Goal: Answer question/provide support: Share knowledge or assist other users

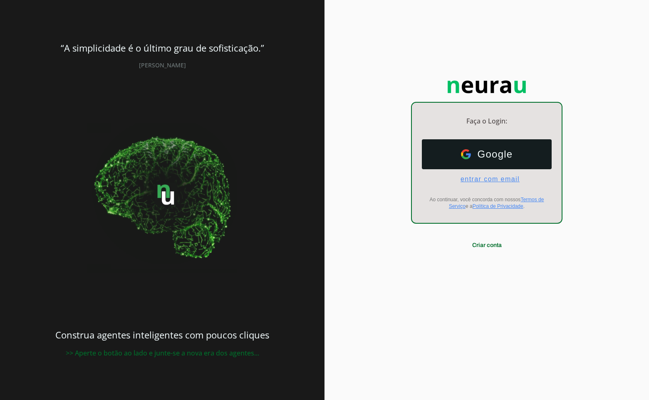
click at [494, 181] on span "entrar com email" at bounding box center [487, 179] width 66 height 7
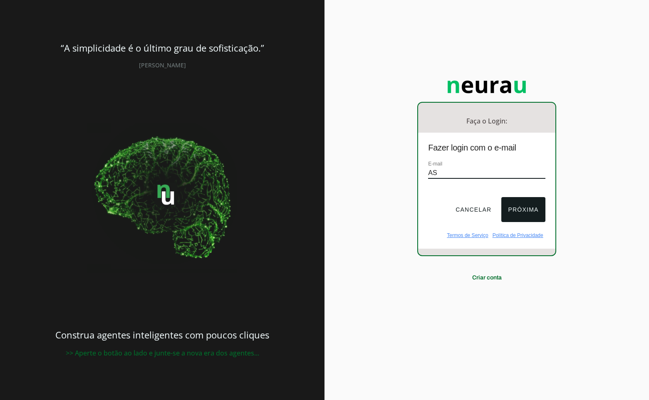
type input "A"
type input "[EMAIL_ADDRESS][DOMAIN_NAME]"
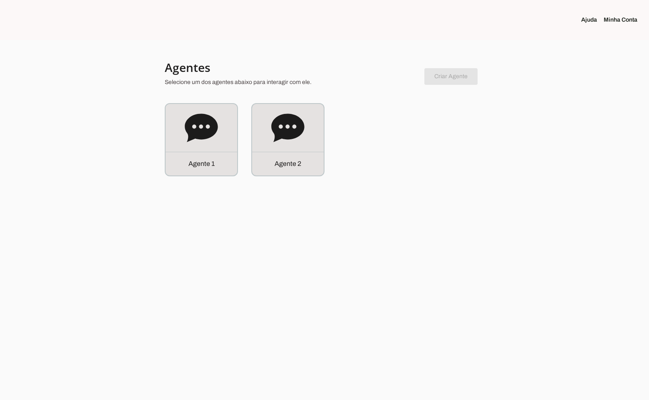
click at [194, 162] on p "Agente 1" at bounding box center [202, 164] width 26 height 10
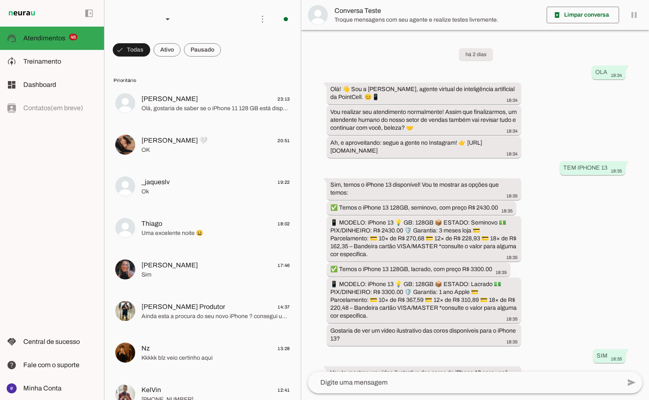
scroll to position [92, 0]
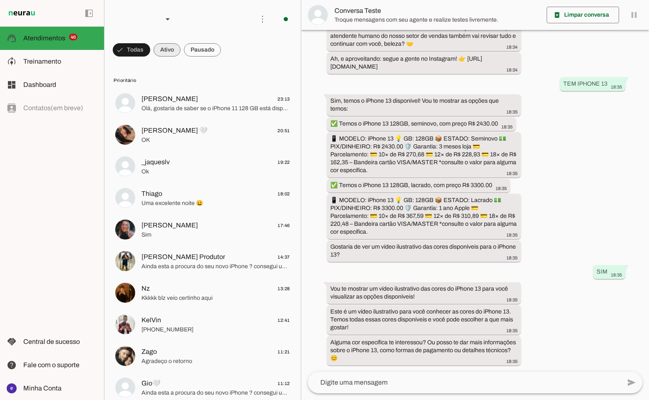
click at [150, 48] on span at bounding box center [131, 50] width 37 height 20
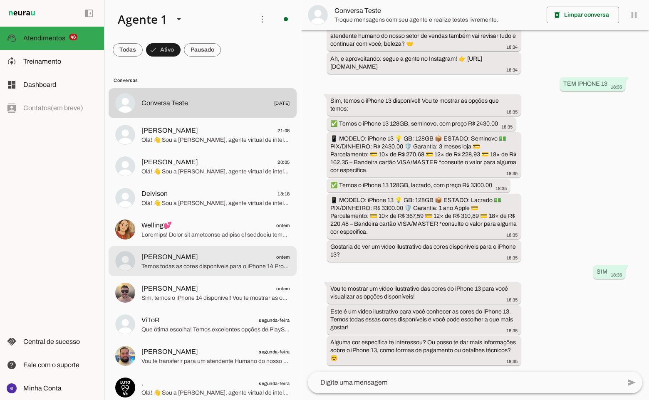
click at [209, 270] on span "Temos todas as cores disponíveis para o iPhone 14 Pro, incluindo o preto! Pode …" at bounding box center [216, 267] width 149 height 8
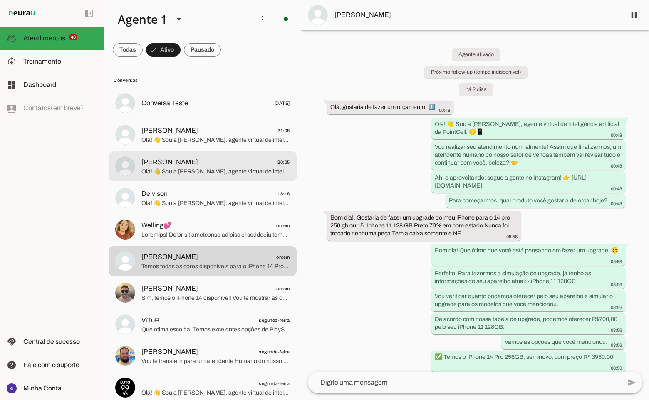
click at [205, 144] on span "Olá! 👋 Sou a [PERSON_NAME], agente virtual de inteligência artificial da PointC…" at bounding box center [216, 140] width 149 height 8
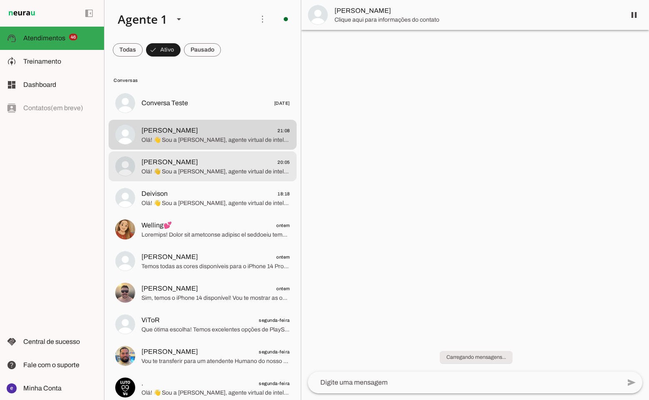
click at [210, 174] on span "Olá! 👋 Sou a [PERSON_NAME], agente virtual de inteligência artificial da PointC…" at bounding box center [216, 172] width 149 height 8
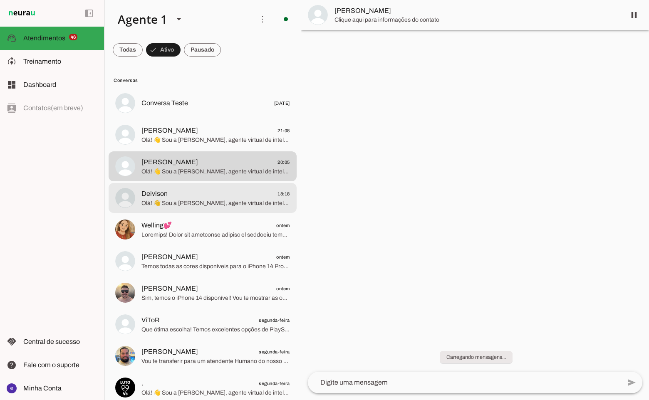
click at [214, 118] on md-item "Deivison 18:18 Olá! 👋 Sou a [PERSON_NAME], agente virtual de inteligência artif…" at bounding box center [203, 103] width 188 height 30
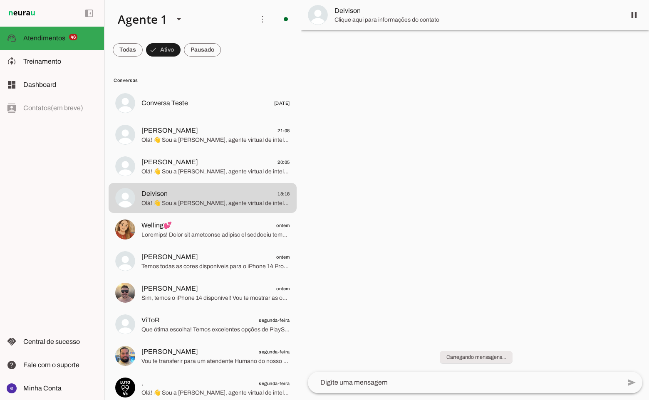
click at [213, 109] on div at bounding box center [216, 103] width 149 height 12
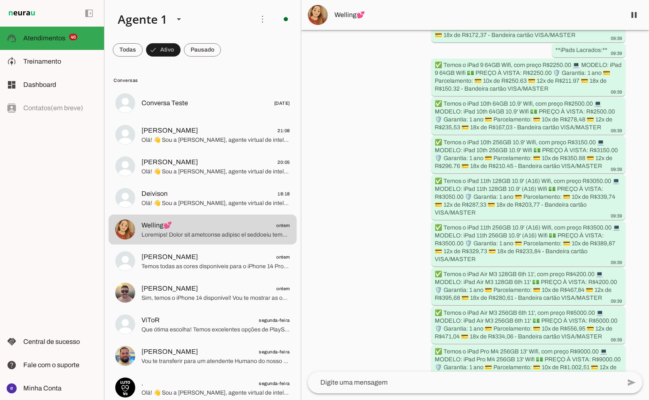
scroll to position [1085, 0]
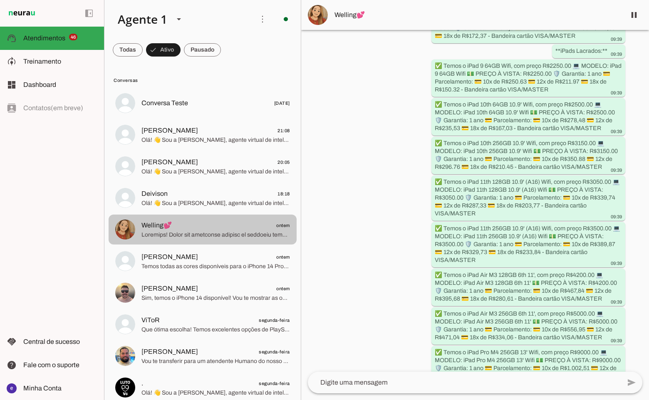
drag, startPoint x: 174, startPoint y: 224, endPoint x: 159, endPoint y: 226, distance: 15.6
click at [159, 226] on span "Welling💕 ontem" at bounding box center [216, 226] width 149 height 10
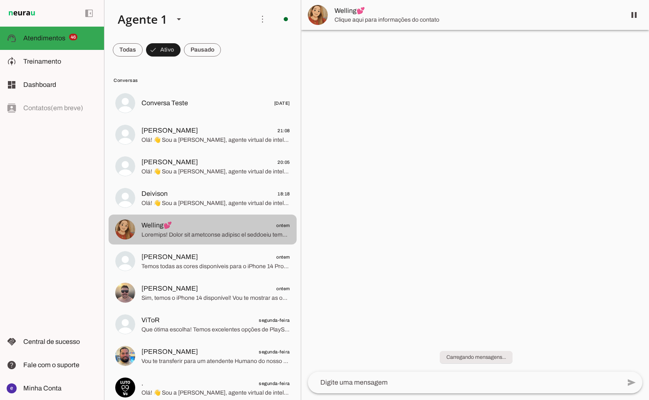
scroll to position [0, 0]
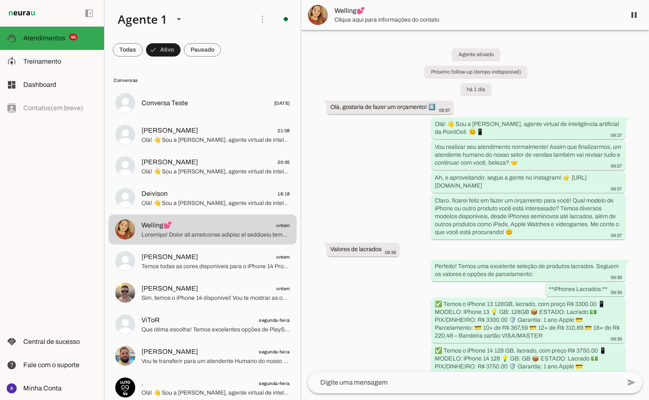
drag, startPoint x: 371, startPoint y: 9, endPoint x: 348, endPoint y: 12, distance: 23.1
click at [348, 12] on span "Welling💕" at bounding box center [477, 11] width 285 height 10
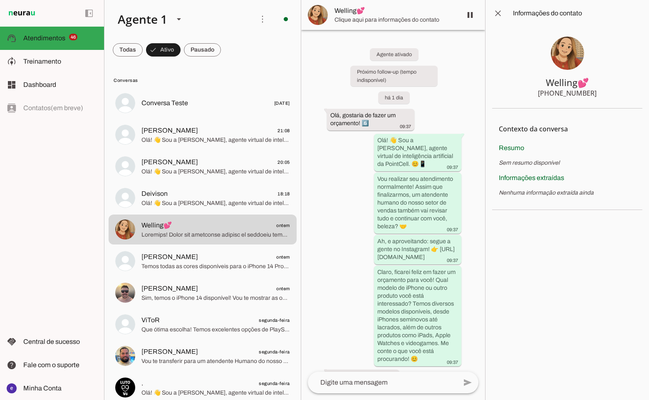
drag, startPoint x: 348, startPoint y: 12, endPoint x: 391, endPoint y: 7, distance: 43.2
click at [391, 7] on span "Welling💕" at bounding box center [395, 11] width 121 height 10
drag, startPoint x: 376, startPoint y: 11, endPoint x: 334, endPoint y: 13, distance: 42.1
click at [335, 13] on span "Welling💕" at bounding box center [395, 11] width 121 height 10
click at [340, 179] on div "Agente ativado Próximo follow-up (tempo indisponível) há 1 dia Olá, gostaria de…" at bounding box center [393, 201] width 184 height 342
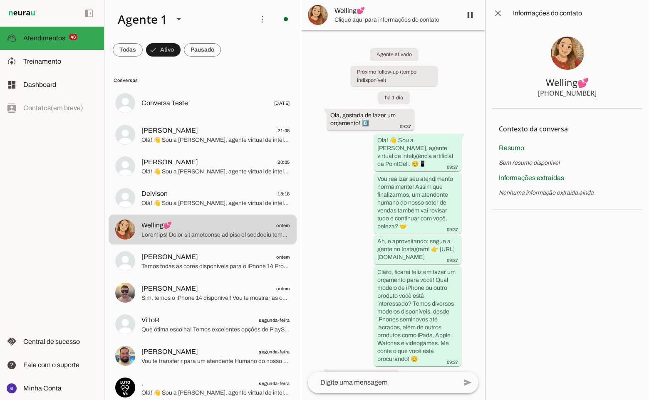
drag, startPoint x: 599, startPoint y: 94, endPoint x: 551, endPoint y: 95, distance: 47.9
click at [551, 95] on section "Welling💕 [PHONE_NUMBER]" at bounding box center [567, 68] width 150 height 82
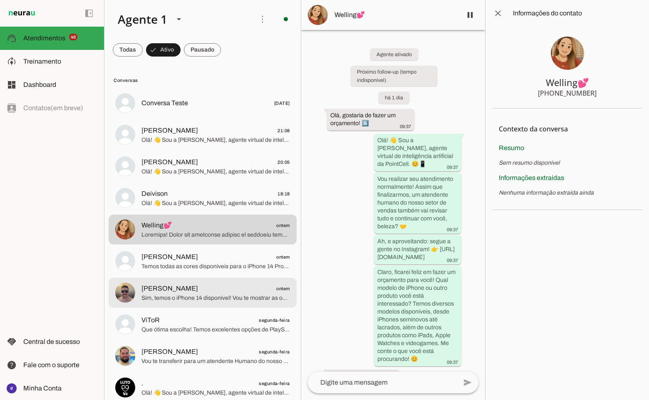
click at [231, 294] on span "Sim, temos o iPhone 14 disponível! Vou te mostrar as opções: Acima está um víde…" at bounding box center [216, 298] width 149 height 8
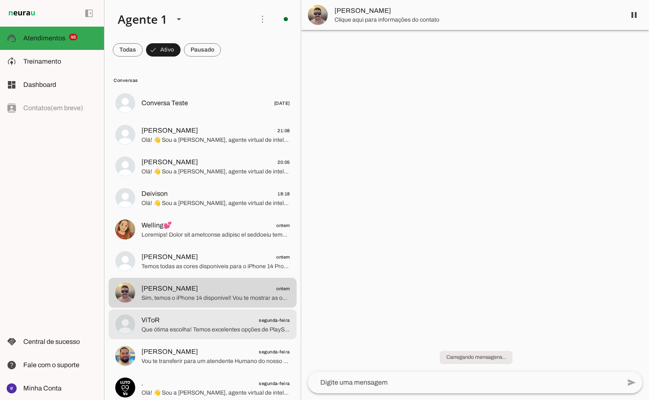
click at [251, 318] on span "ViToR segunda-feira" at bounding box center [216, 320] width 149 height 10
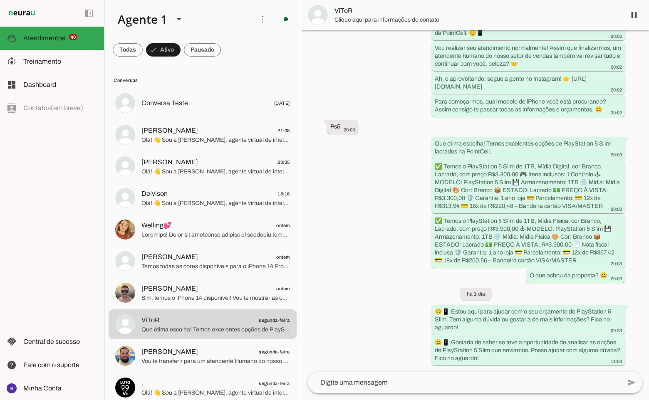
scroll to position [107, 0]
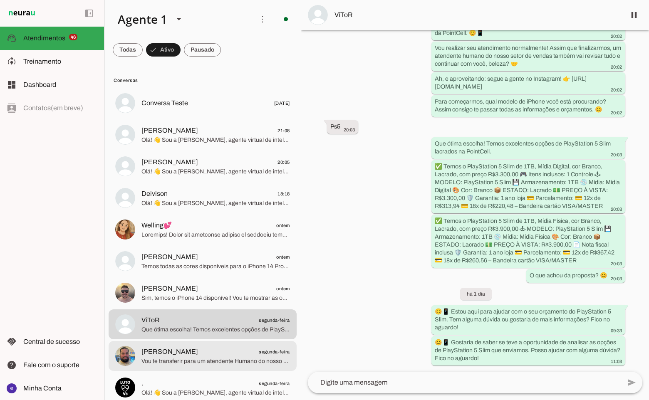
click at [211, 361] on span "Vou te transferir para um atendente Humano do nosso time especializado, tudo be…" at bounding box center [216, 362] width 149 height 8
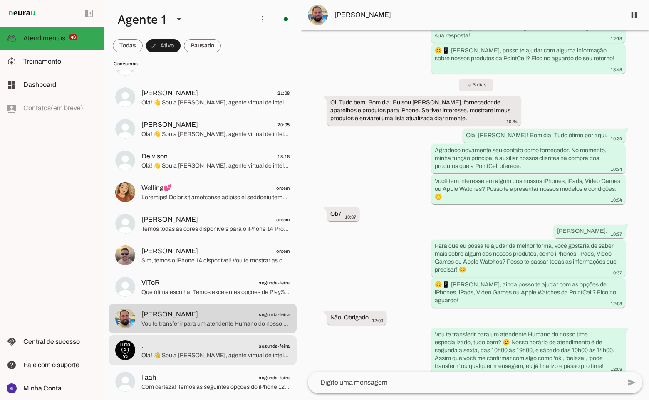
scroll to position [42, 0]
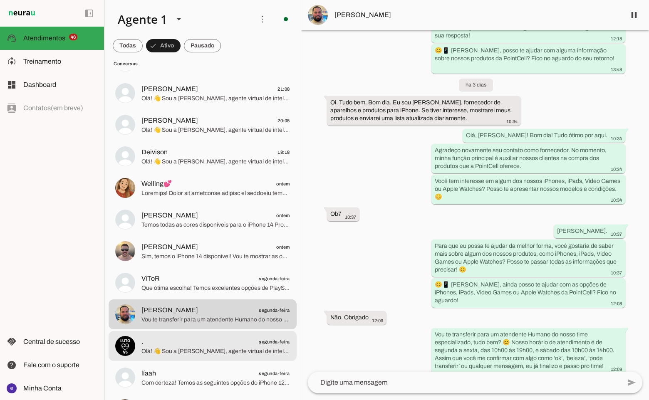
click at [220, 344] on span ". segunda-feira" at bounding box center [216, 342] width 149 height 10
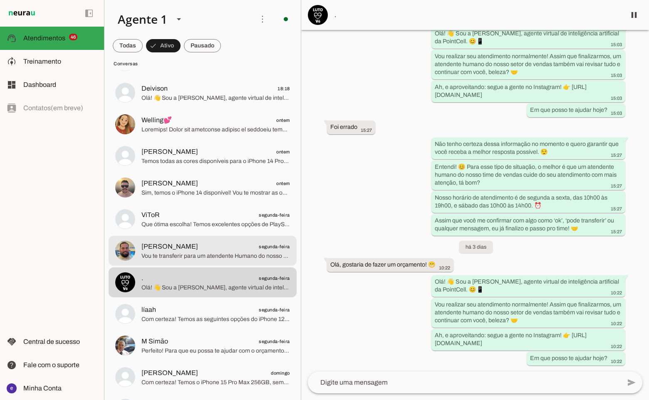
scroll to position [125, 0]
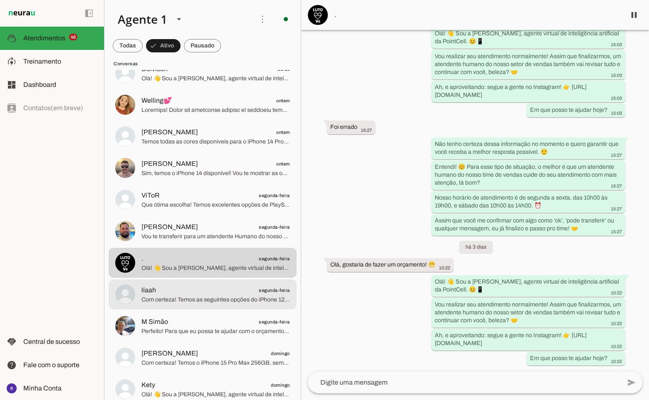
click at [214, 291] on span "líaah segunda-feira" at bounding box center [216, 291] width 149 height 10
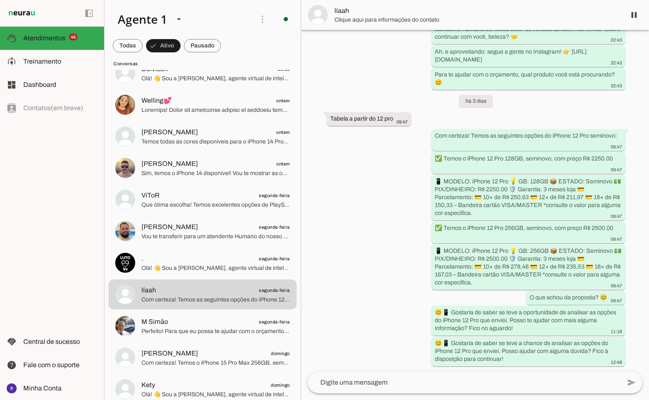
scroll to position [127, 0]
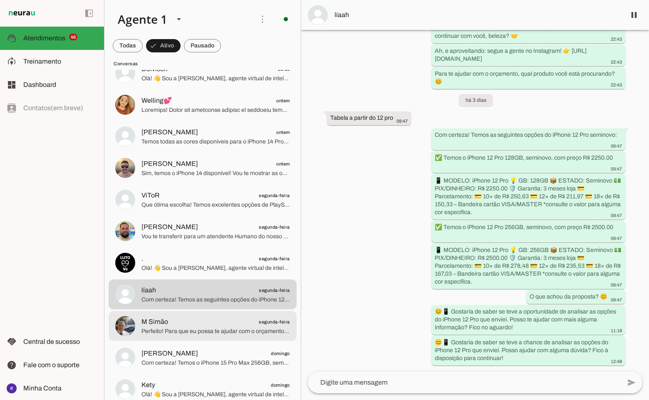
click at [181, 321] on span "M Simão segunda-feira" at bounding box center [216, 322] width 149 height 10
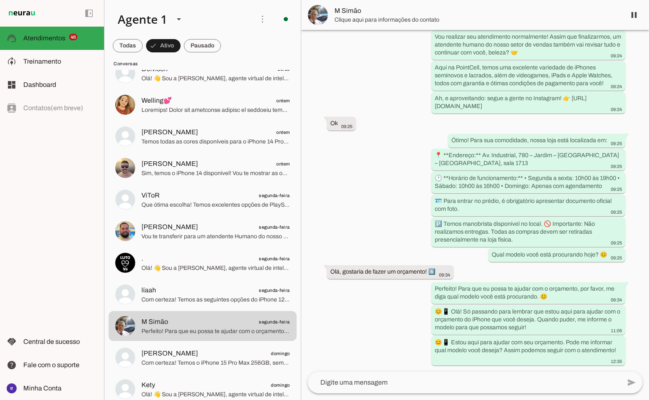
scroll to position [118, 0]
click at [316, 17] on img at bounding box center [318, 15] width 20 height 20
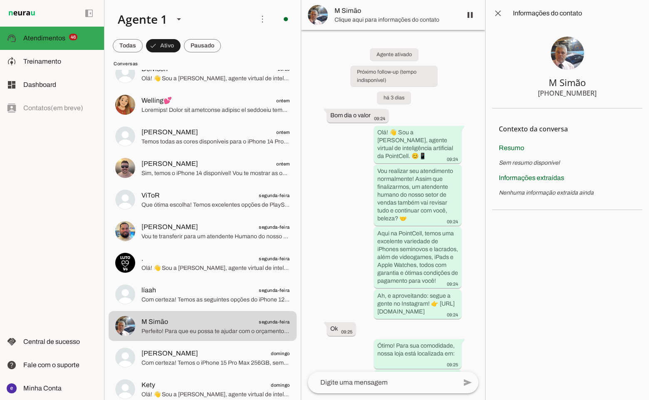
click at [569, 54] on img at bounding box center [567, 53] width 33 height 33
click at [494, 13] on span at bounding box center [498, 13] width 20 height 20
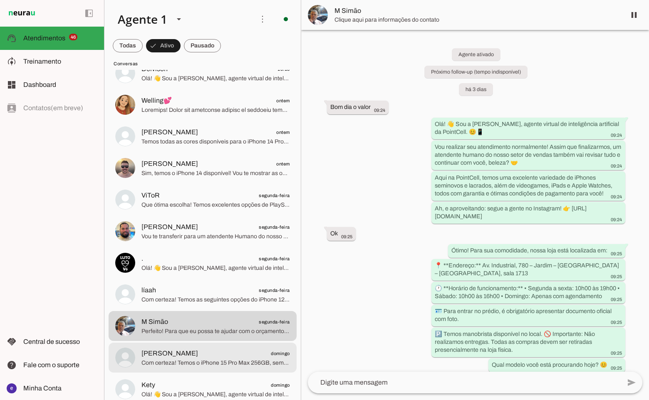
click at [207, 354] on span "[PERSON_NAME] domingo" at bounding box center [216, 354] width 149 height 10
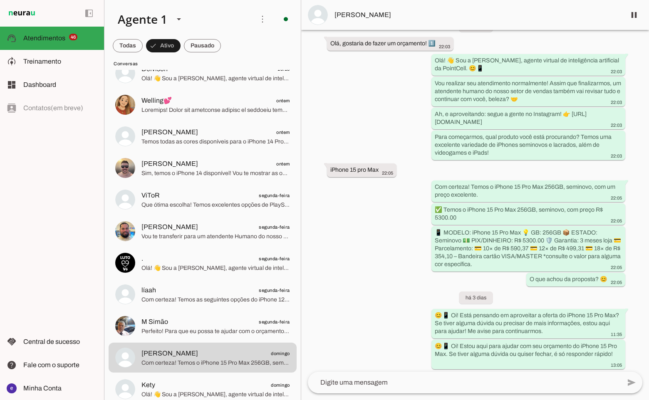
scroll to position [67, 0]
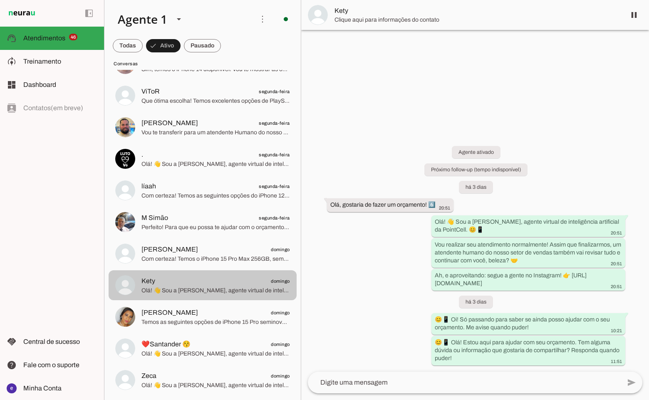
scroll to position [250, 0]
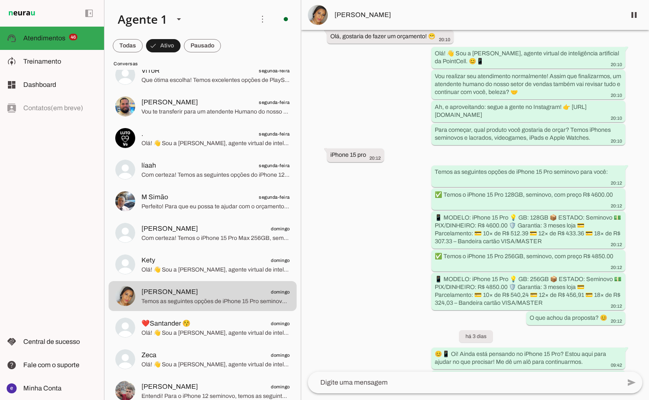
scroll to position [64, 0]
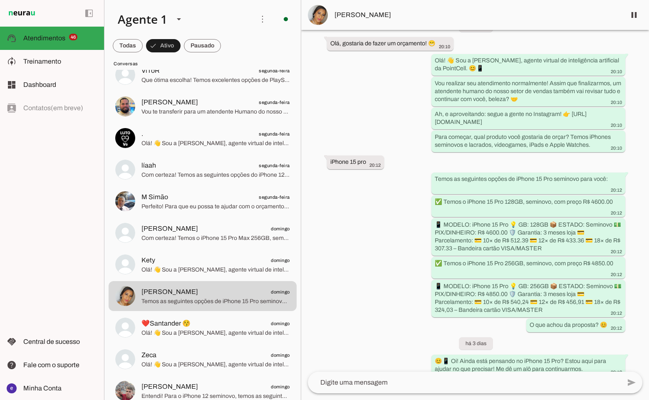
click at [348, 19] on span "[PERSON_NAME]" at bounding box center [477, 15] width 285 height 10
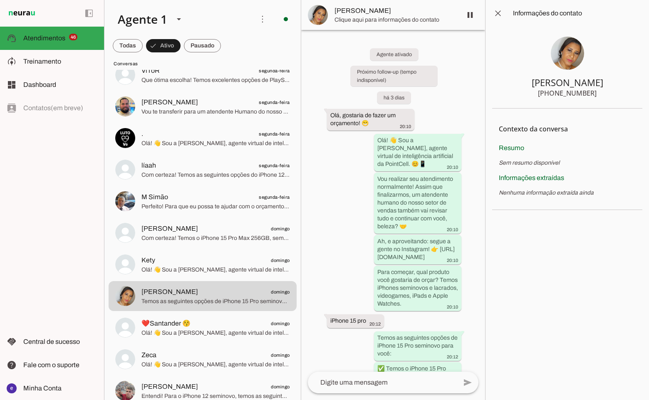
drag, startPoint x: 602, startPoint y: 93, endPoint x: 552, endPoint y: 96, distance: 50.9
click at [552, 96] on section "[PERSON_NAME] [PHONE_NUMBER]" at bounding box center [567, 68] width 150 height 82
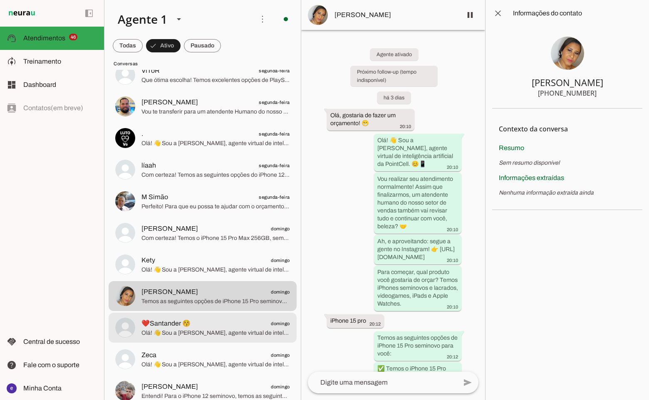
click at [204, 323] on span "❤️Santander 😚 domingo" at bounding box center [216, 324] width 149 height 10
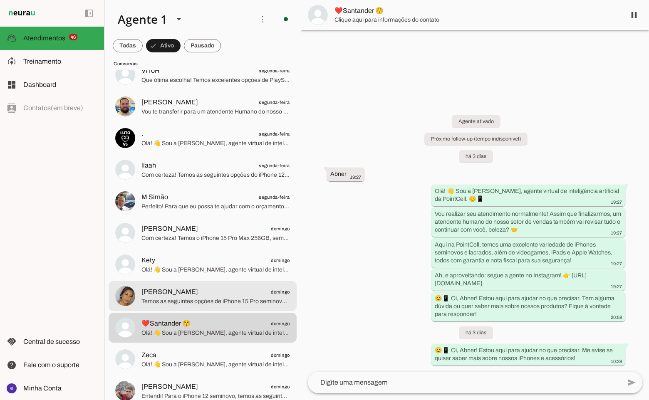
click at [216, 287] on span "[PERSON_NAME] domingo" at bounding box center [216, 292] width 149 height 10
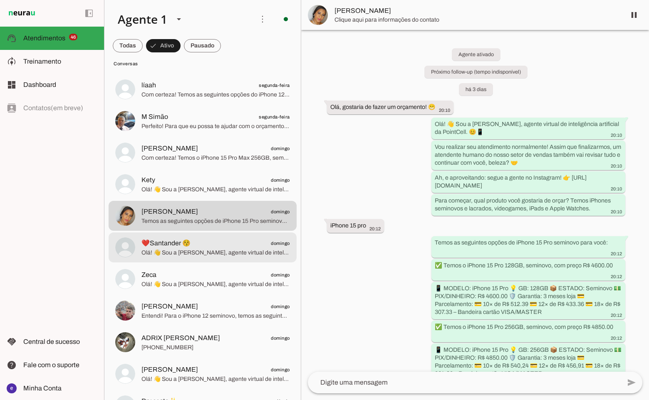
scroll to position [333, 0]
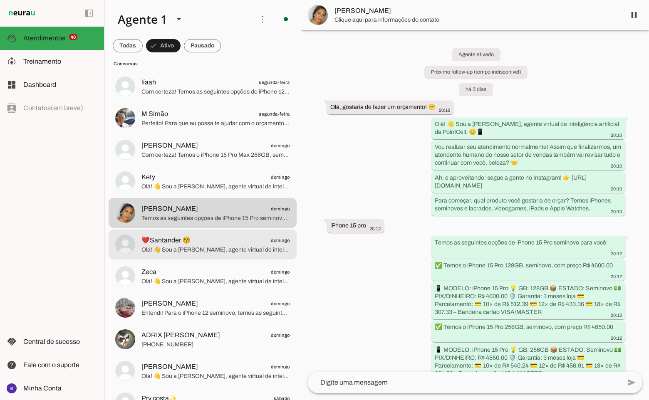
click at [200, 246] on span "Olá! 👋 Sou a [PERSON_NAME], agente virtual de inteligência artificial da PointC…" at bounding box center [216, 250] width 149 height 8
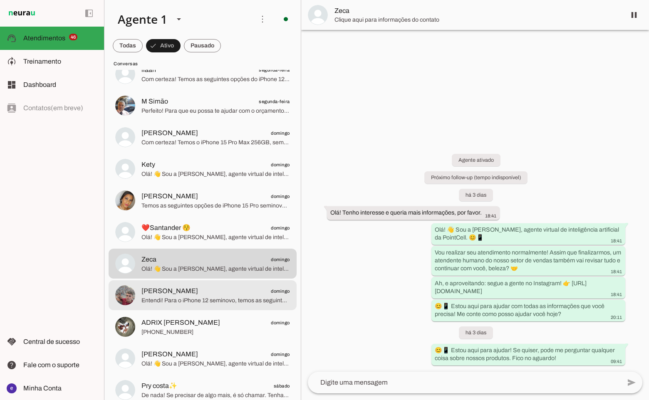
scroll to position [375, 0]
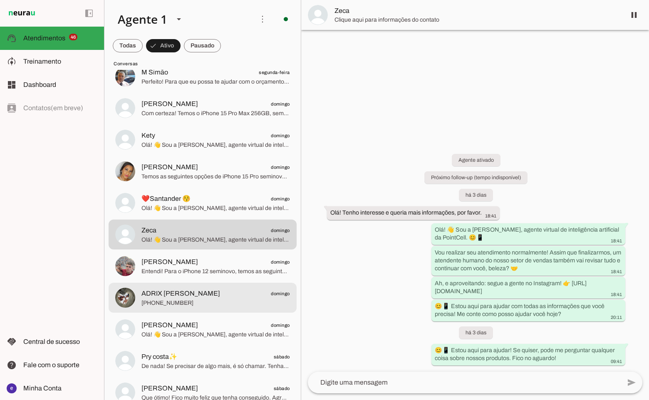
click at [211, 272] on span "Entendi! Para o iPhone 12 seminovo, temos as seguintes opções de alta qualidade…" at bounding box center [216, 272] width 149 height 8
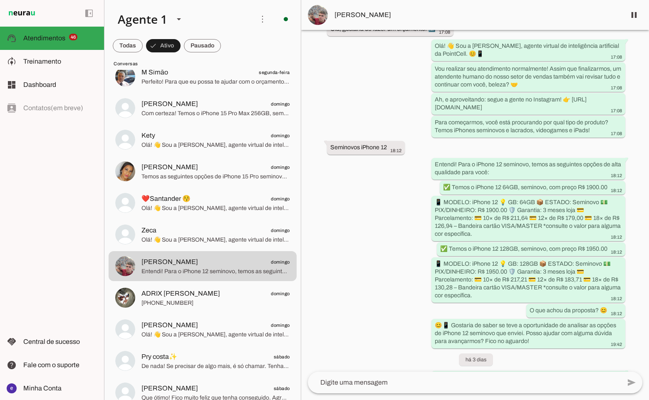
scroll to position [72, 0]
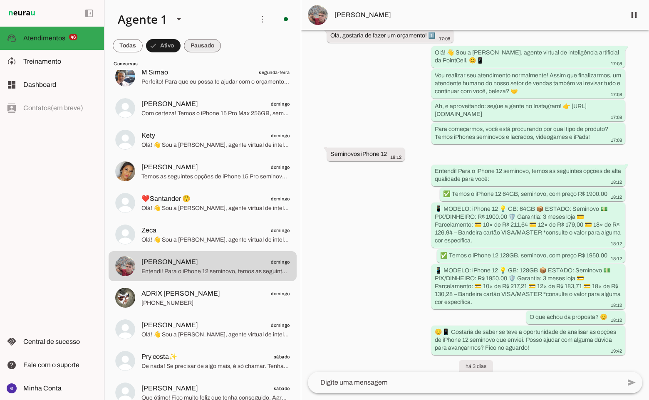
click at [143, 50] on span at bounding box center [128, 46] width 30 height 20
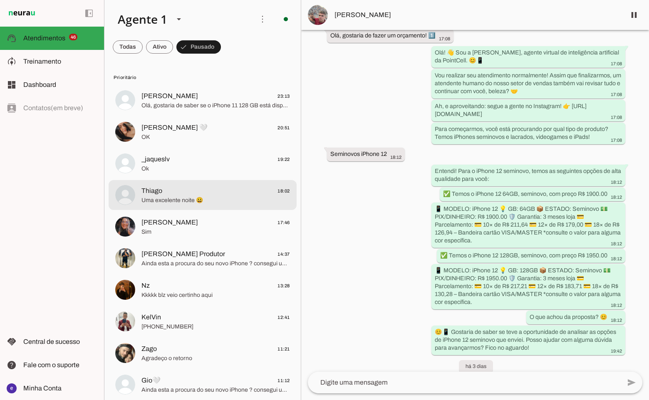
scroll to position [0, 0]
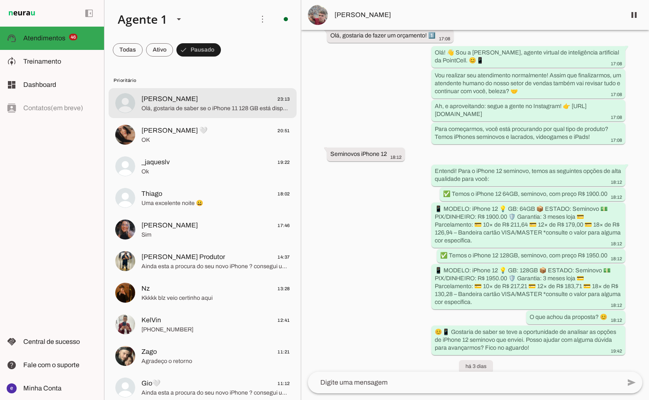
click at [174, 102] on span "[PERSON_NAME] 23:13" at bounding box center [216, 99] width 149 height 10
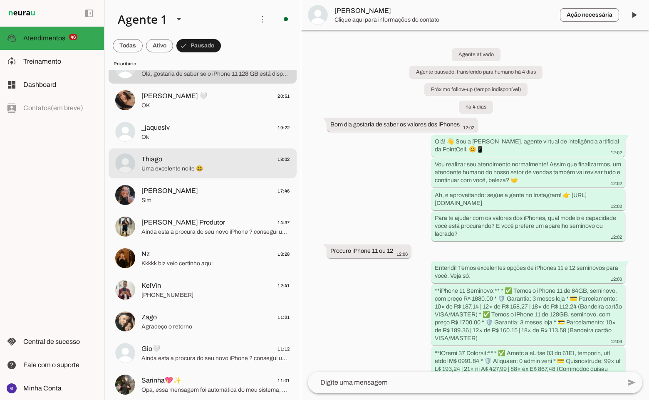
scroll to position [42, 0]
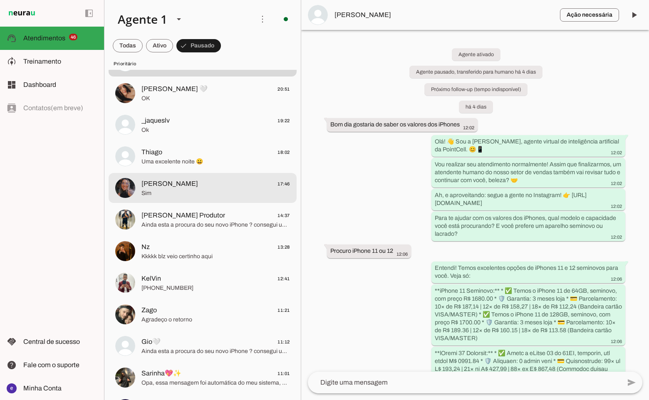
click at [181, 194] on span "Sim" at bounding box center [216, 193] width 149 height 8
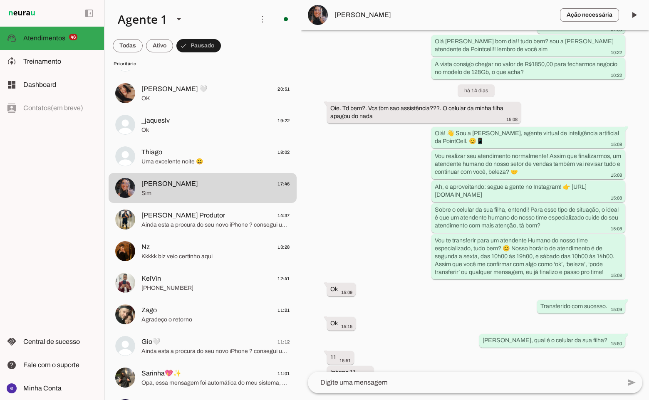
scroll to position [458, 0]
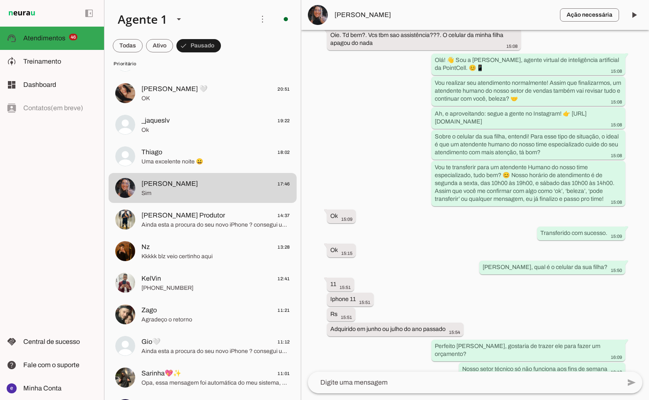
click at [315, 17] on img at bounding box center [318, 15] width 20 height 20
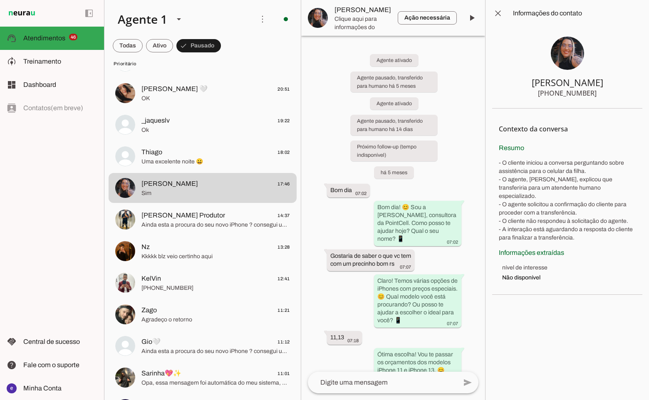
click at [572, 52] on img at bounding box center [567, 53] width 33 height 33
click at [494, 5] on span at bounding box center [498, 13] width 20 height 20
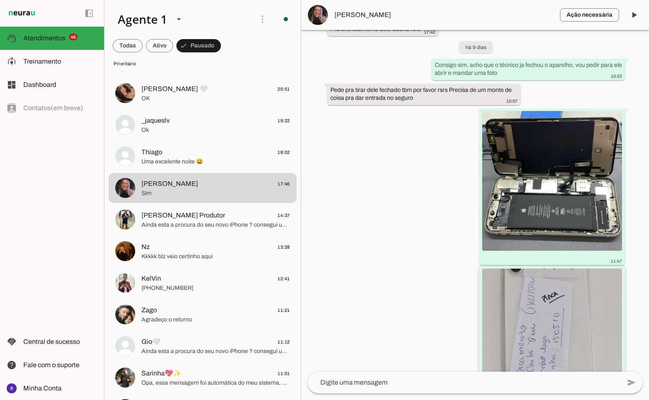
scroll to position [1124, 0]
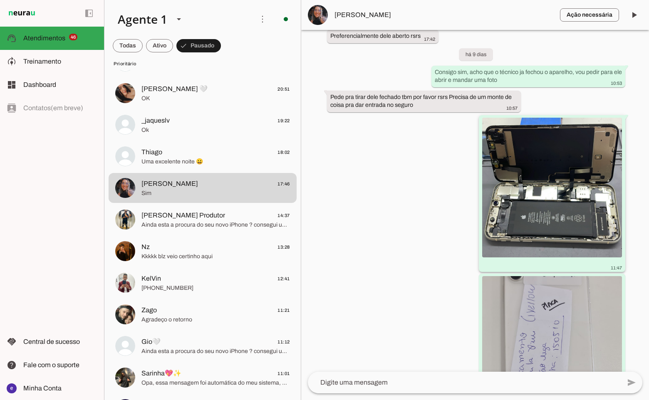
click at [564, 191] on img at bounding box center [552, 188] width 140 height 140
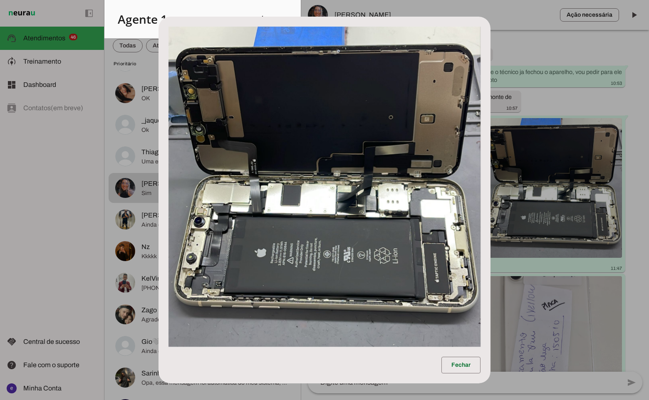
click at [428, 219] on img at bounding box center [325, 187] width 312 height 320
click at [384, 170] on img at bounding box center [325, 187] width 312 height 320
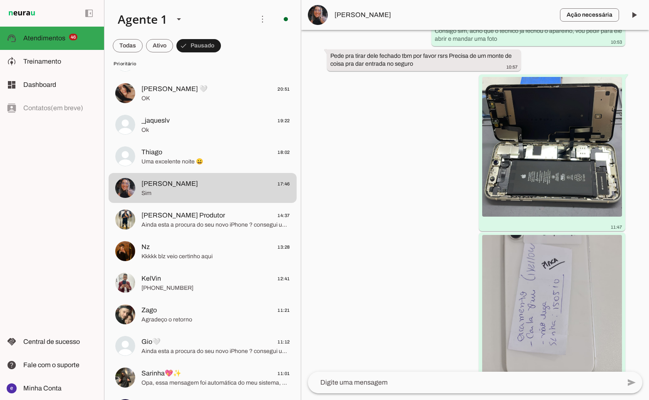
scroll to position [1207, 0]
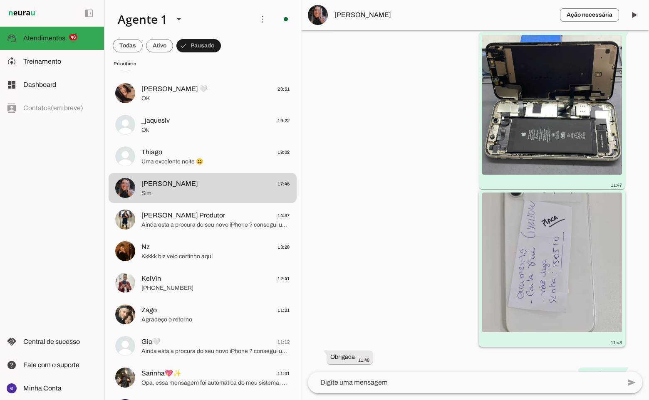
click at [566, 227] on img at bounding box center [552, 263] width 140 height 140
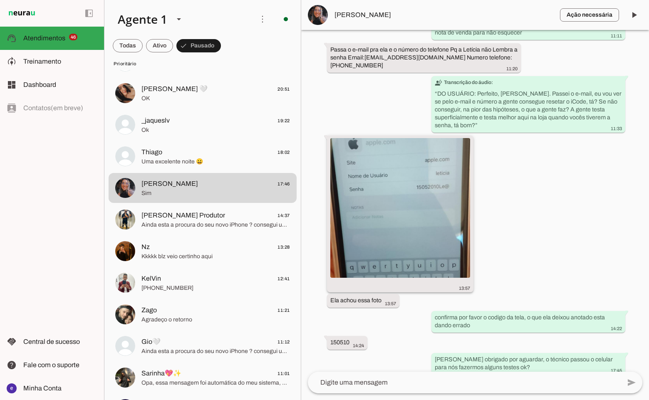
scroll to position [1980, 0]
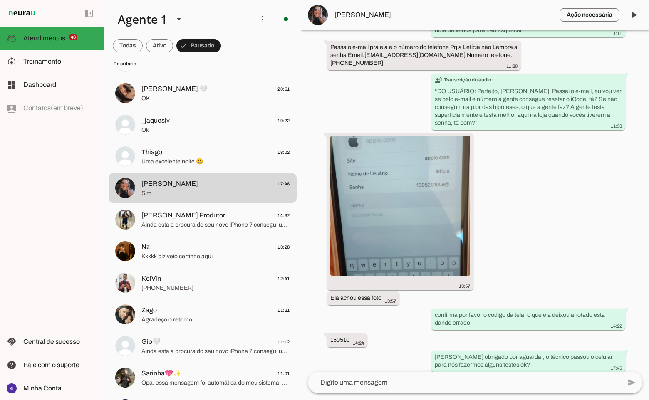
click at [353, 15] on span "[PERSON_NAME]" at bounding box center [444, 15] width 219 height 10
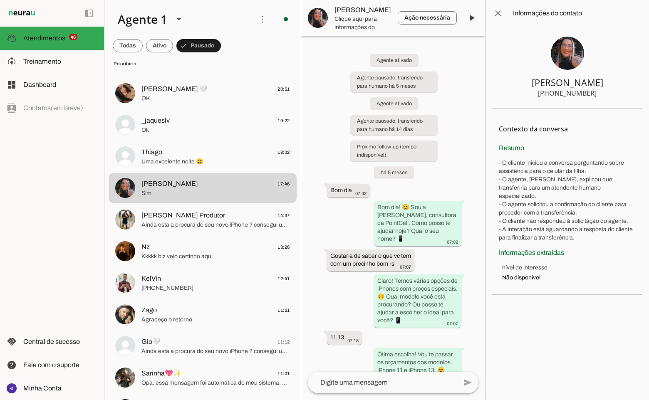
drag, startPoint x: 583, startPoint y: 94, endPoint x: 534, endPoint y: 94, distance: 48.7
click at [534, 94] on section "[PERSON_NAME] [PHONE_NUMBER]" at bounding box center [567, 68] width 150 height 82
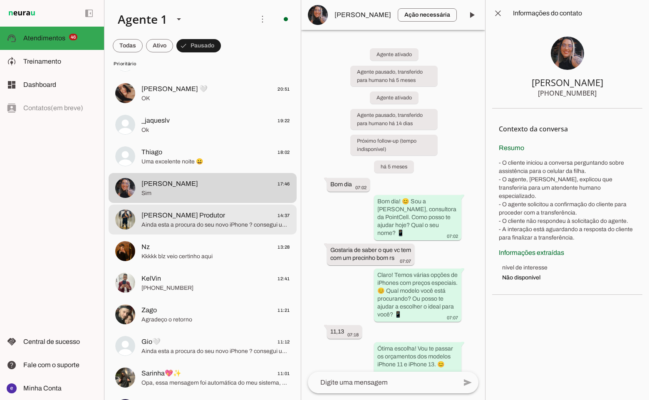
click at [214, 228] on span "Ainda esta a procura do seu novo iPhone ? consegui uma proposta unica para você." at bounding box center [216, 225] width 149 height 8
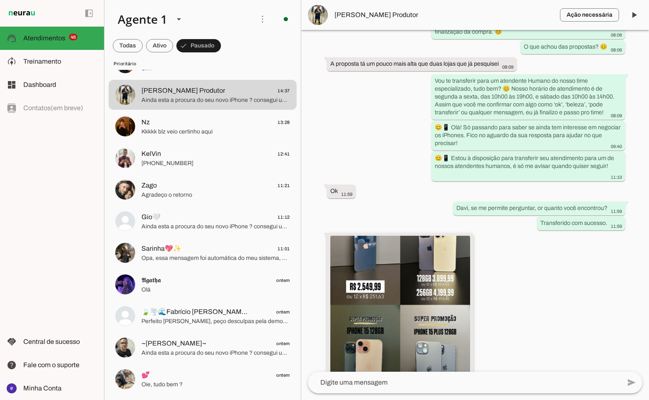
scroll to position [1075, 0]
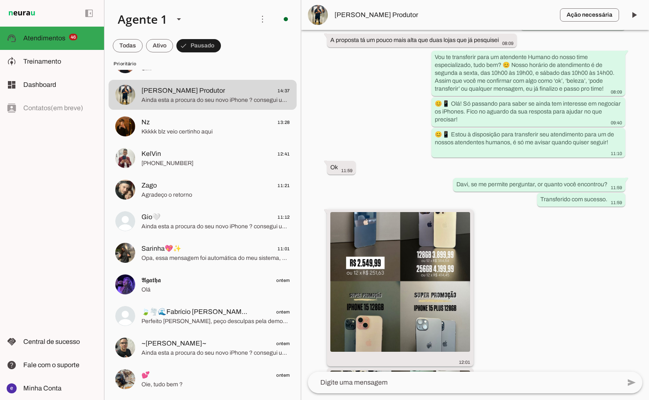
click at [396, 262] on img at bounding box center [400, 282] width 140 height 140
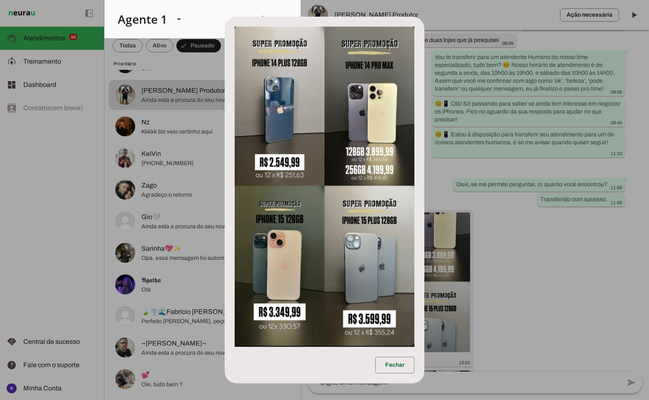
click at [425, 254] on dialog "Fechar" at bounding box center [325, 200] width 200 height 367
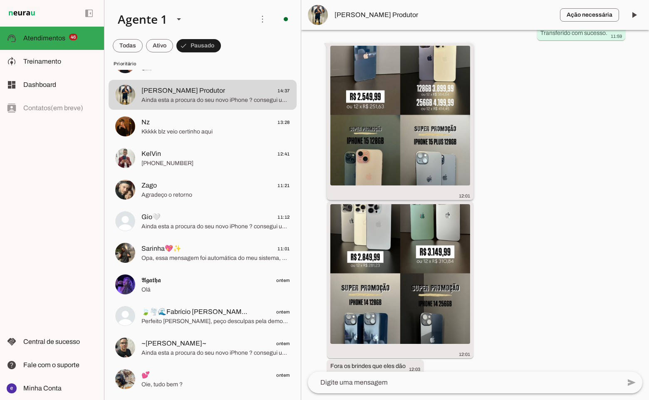
click at [395, 141] on img at bounding box center [400, 116] width 140 height 140
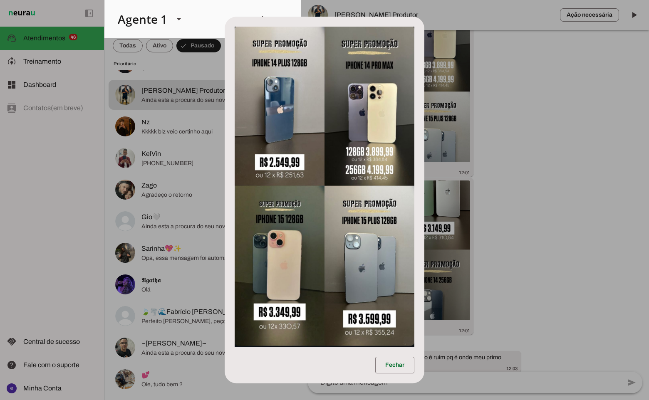
click at [425, 210] on dialog "Fechar" at bounding box center [325, 200] width 200 height 367
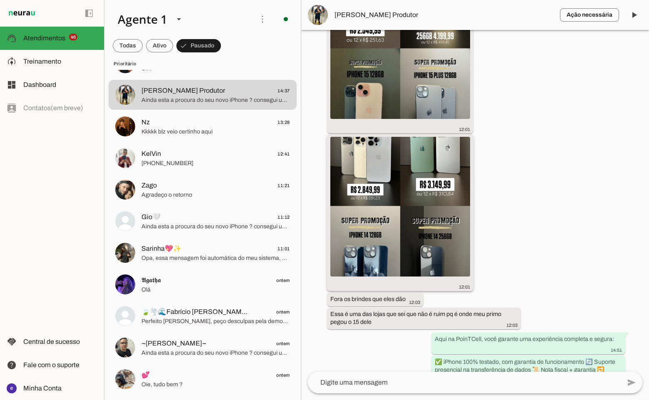
scroll to position [1348, 0]
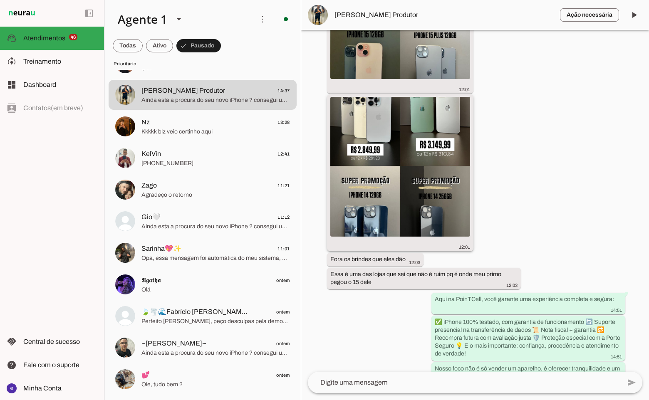
click at [410, 181] on img at bounding box center [400, 167] width 140 height 140
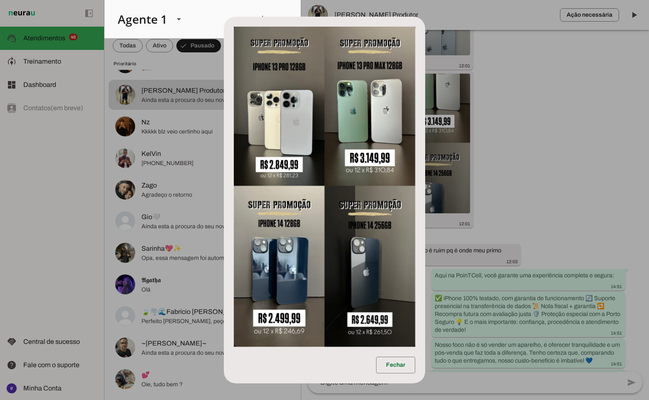
click at [425, 178] on dialog "Fechar" at bounding box center [324, 200] width 201 height 367
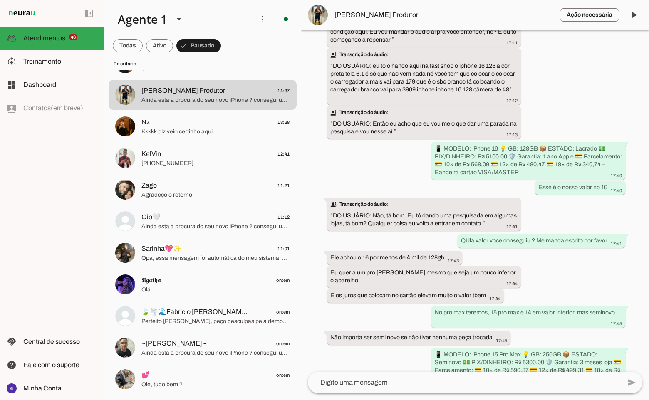
scroll to position [1900, 0]
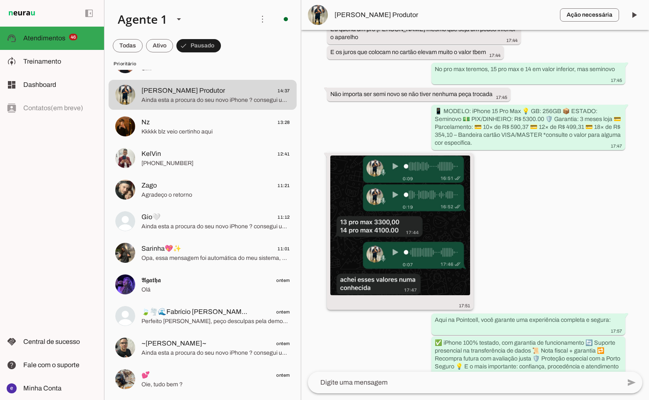
click at [391, 242] on img at bounding box center [400, 226] width 140 height 140
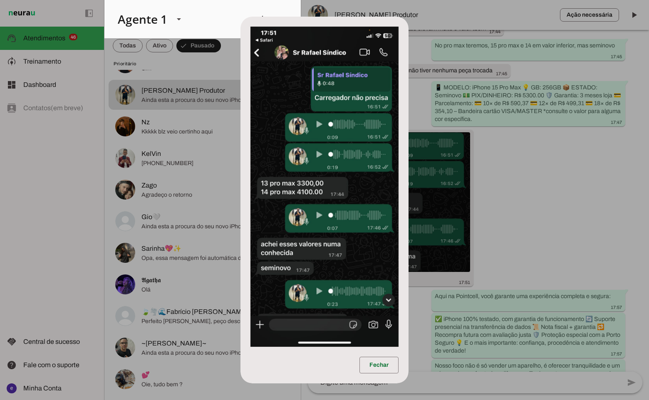
click at [408, 227] on dialog "Fechar" at bounding box center [325, 200] width 168 height 367
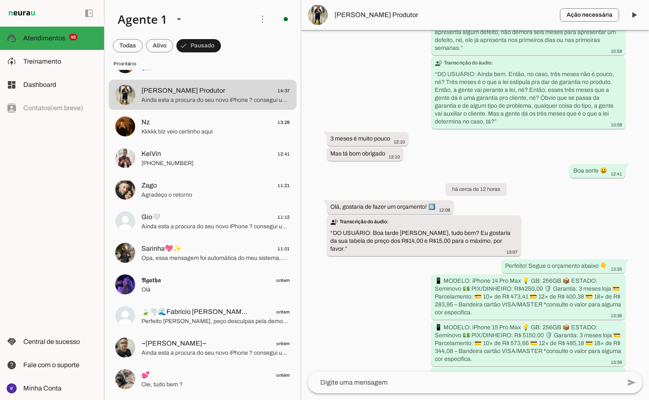
scroll to position [2817, 0]
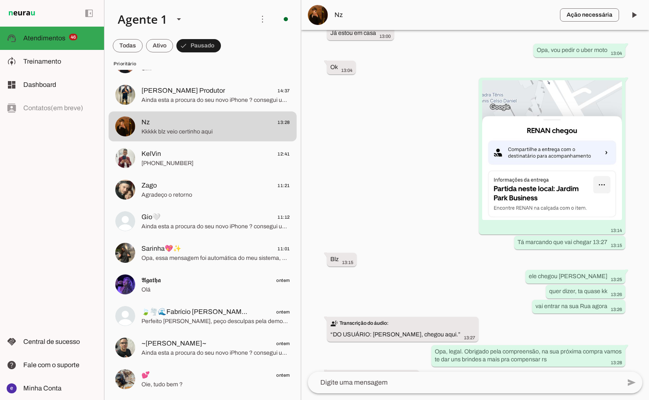
scroll to position [1353, 0]
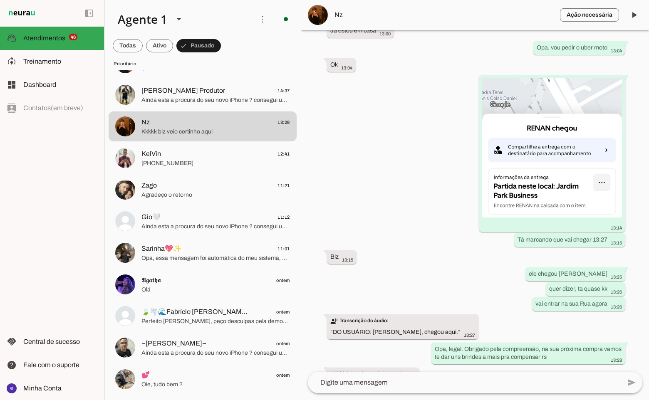
click at [346, 22] on md-item "Ação necessária O Agente detectou que uma ação humana é necessária, resolva a q…" at bounding box center [475, 15] width 348 height 30
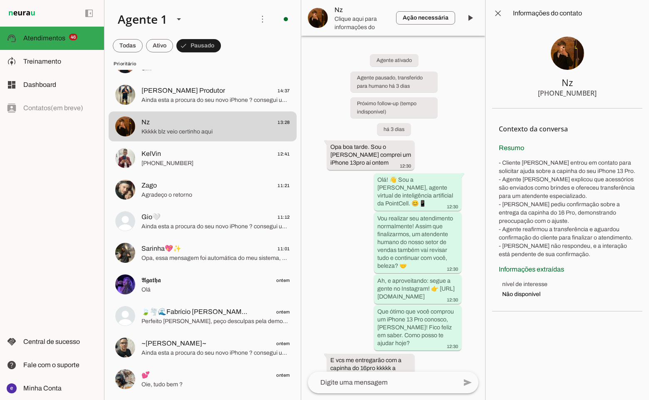
drag, startPoint x: 611, startPoint y: 95, endPoint x: 535, endPoint y: 94, distance: 75.8
click at [535, 94] on section "Nz [PHONE_NUMBER]" at bounding box center [567, 68] width 150 height 82
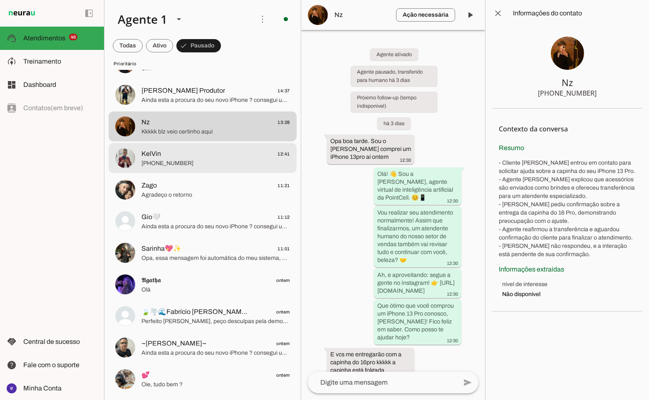
click at [206, 165] on span "[PHONE_NUMBER]" at bounding box center [216, 163] width 149 height 8
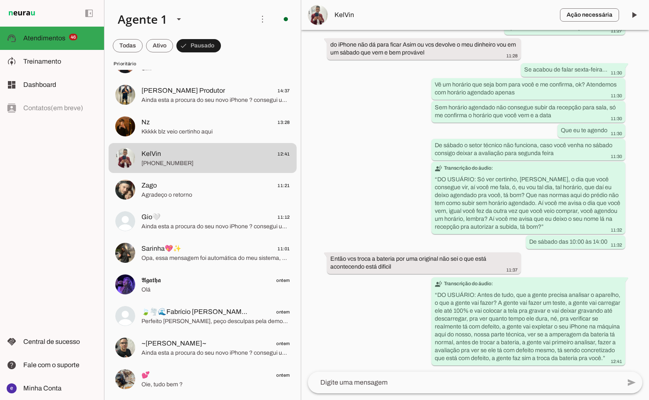
scroll to position [16840, 0]
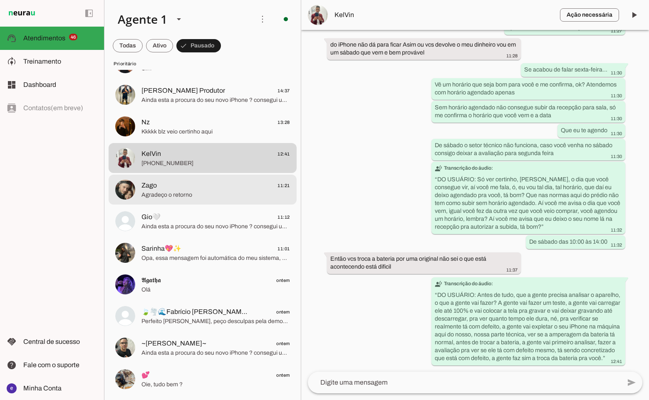
click at [228, 182] on span "Zago 11:21" at bounding box center [216, 186] width 149 height 10
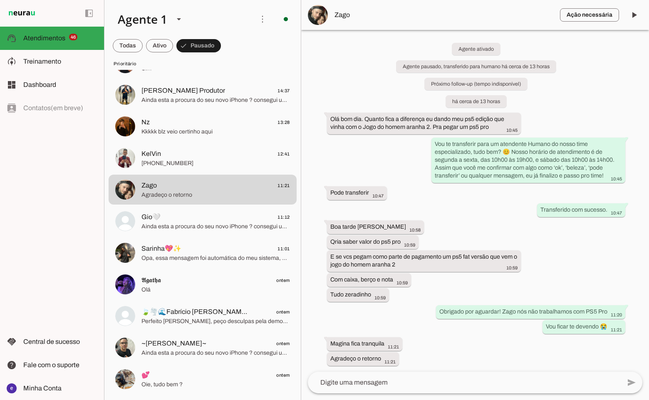
scroll to position [6, 0]
click at [340, 14] on span "Zago" at bounding box center [444, 15] width 219 height 10
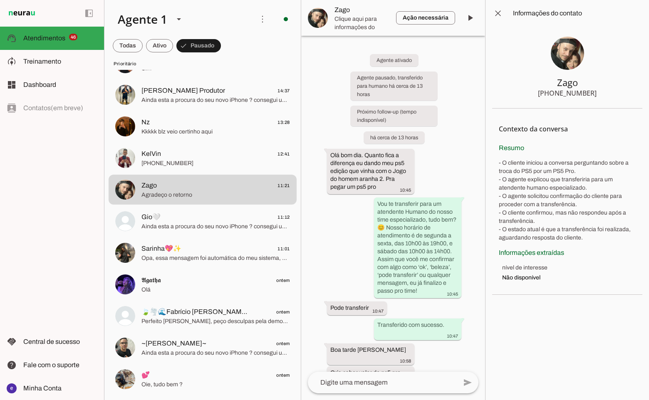
click at [569, 62] on img at bounding box center [567, 53] width 33 height 33
click at [498, 13] on span at bounding box center [498, 13] width 20 height 20
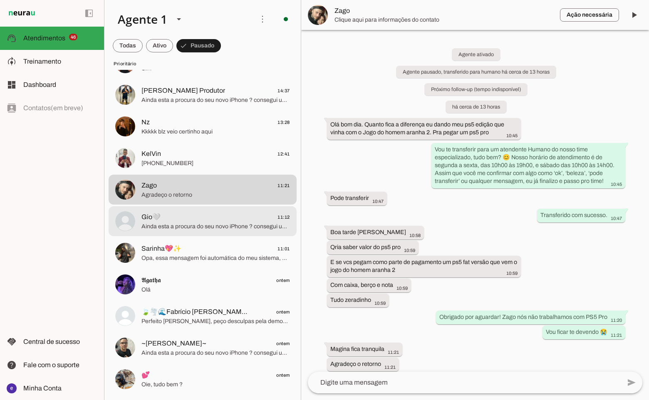
click at [235, 216] on span "Gio🤍 11:12" at bounding box center [216, 217] width 149 height 10
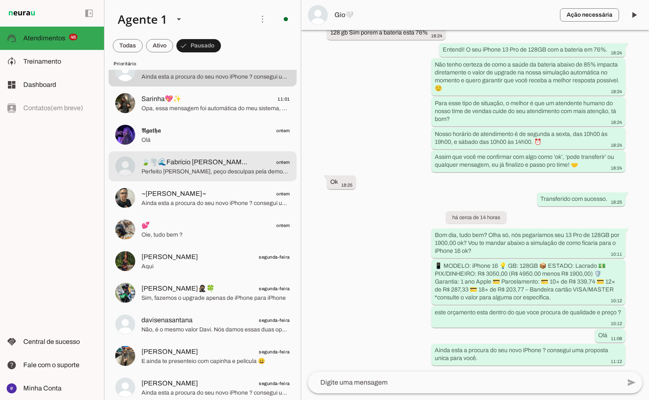
scroll to position [375, 0]
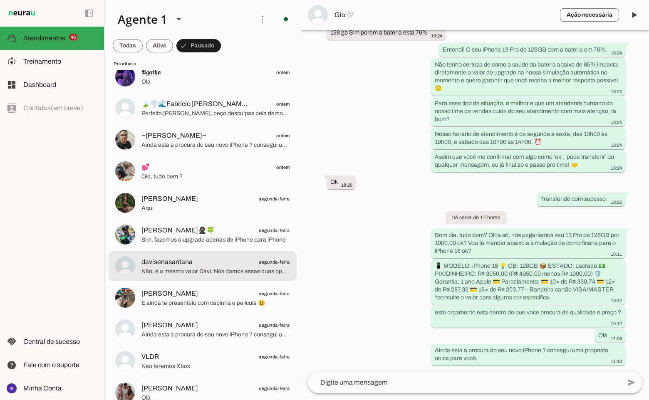
click at [210, 270] on span "Não, é o mesmo valor Davi. Nós damos essas duas opções apenas para o cliente fi…" at bounding box center [216, 272] width 149 height 8
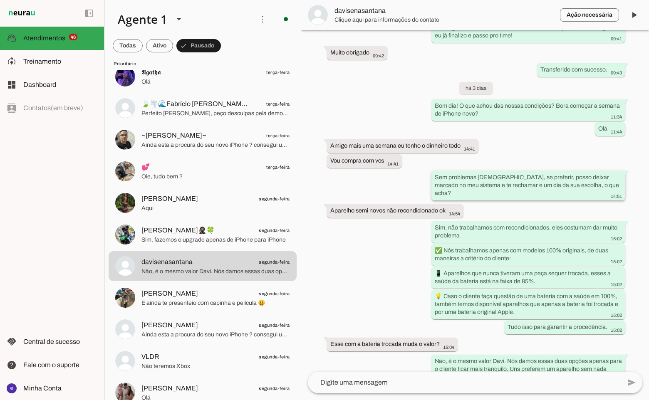
scroll to position [517, 0]
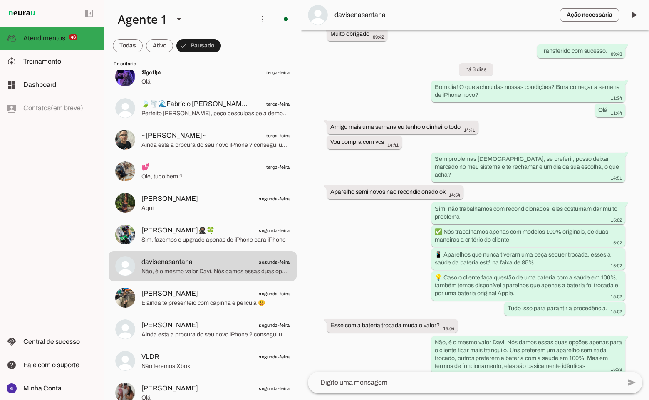
click at [380, 24] on md-item "Ação necessária O Agente detectou que uma ação humana é necessária, resolva a q…" at bounding box center [475, 15] width 348 height 30
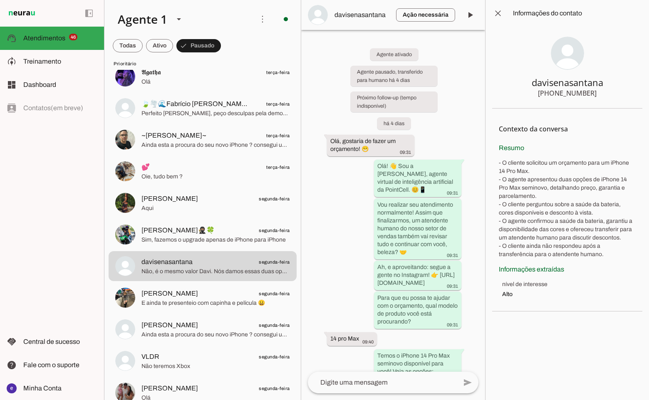
drag, startPoint x: 598, startPoint y: 96, endPoint x: 537, endPoint y: 91, distance: 61.0
click at [537, 91] on section "davisenasantana [PHONE_NUMBER]" at bounding box center [567, 68] width 150 height 82
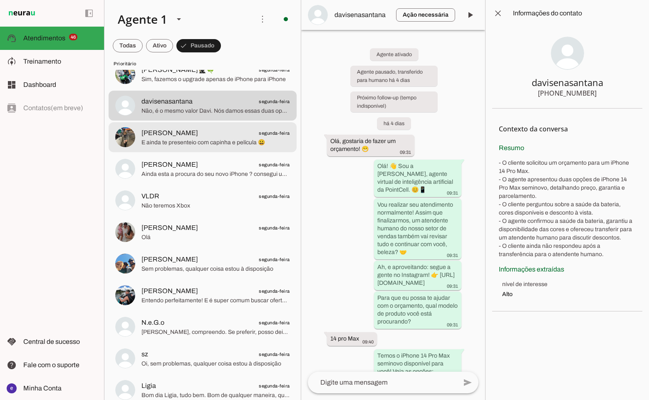
scroll to position [541, 0]
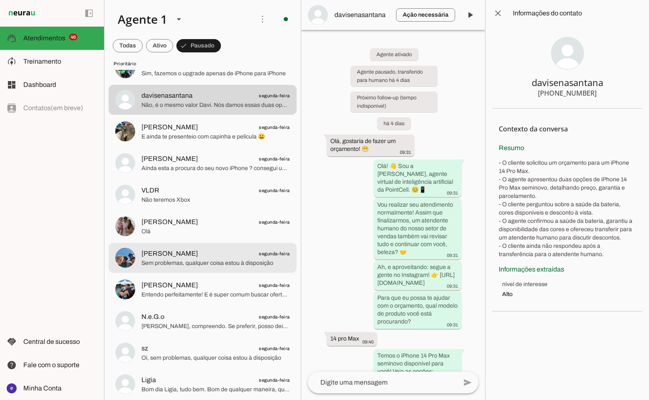
click at [208, 267] on span "Sem problemas, qualquer coisa estou à disposição" at bounding box center [216, 263] width 149 height 8
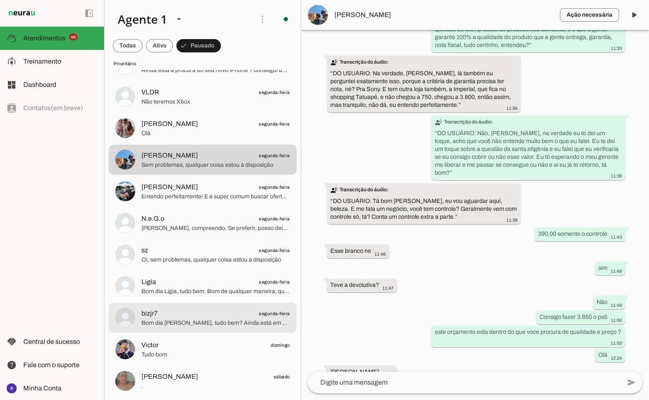
scroll to position [708, 0]
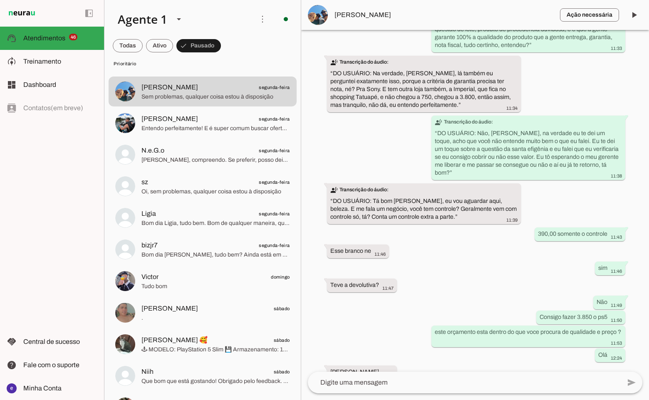
click at [193, 328] on lit-virtualizer "Nz ontem Kkkkk blz veio certinho aqui KelVin ontem [PHONE_NUMBER] Zago ontem Ag…" at bounding box center [202, 251] width 196 height 1740
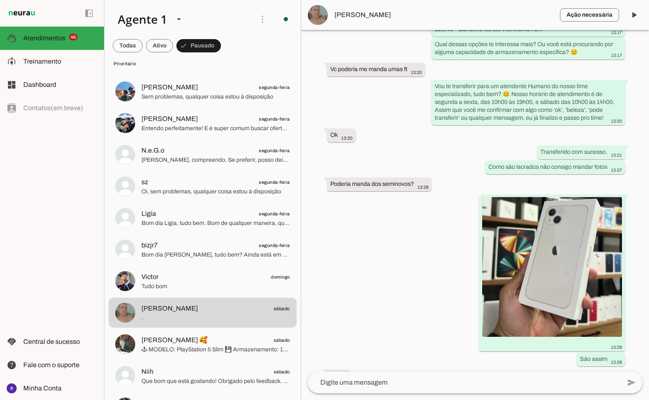
scroll to position [402, 0]
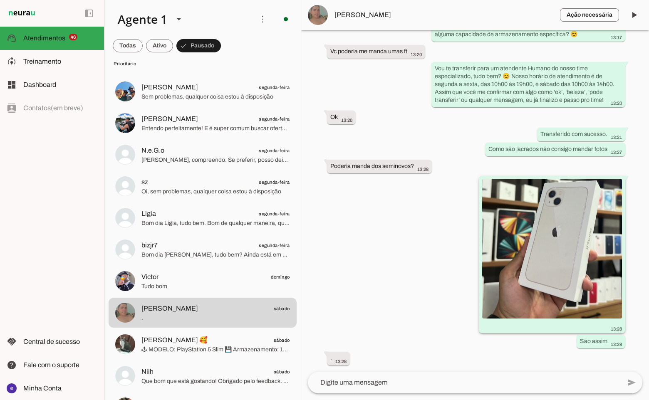
click at [506, 262] on img at bounding box center [552, 249] width 140 height 140
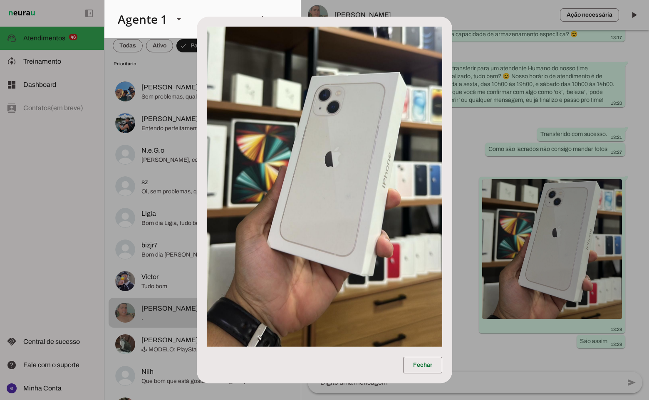
click at [452, 294] on dialog "Fechar" at bounding box center [325, 200] width 256 height 367
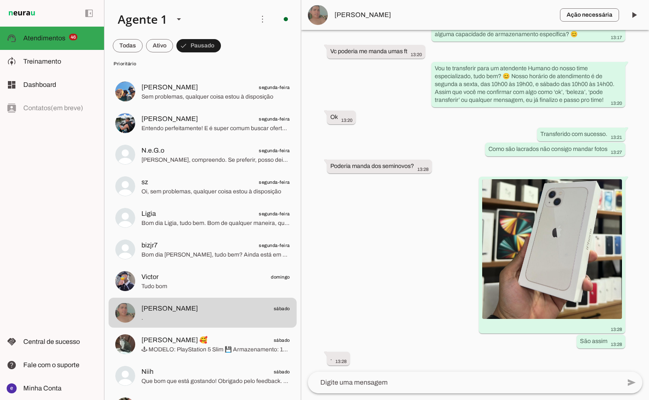
click at [344, 14] on span "[PERSON_NAME]" at bounding box center [444, 15] width 219 height 10
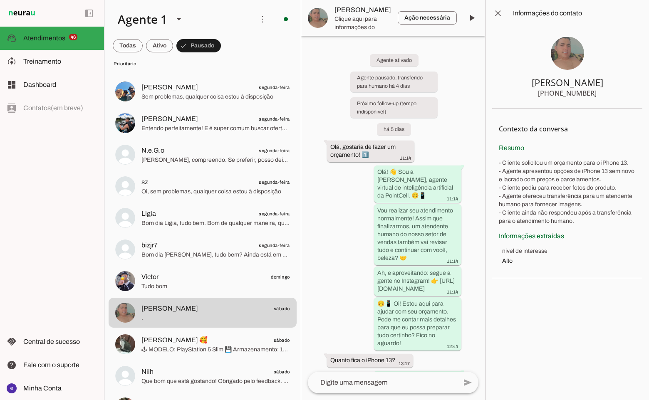
drag, startPoint x: 600, startPoint y: 94, endPoint x: 543, endPoint y: 101, distance: 57.8
click at [543, 101] on section "[PERSON_NAME] [PHONE_NUMBER]" at bounding box center [567, 68] width 150 height 82
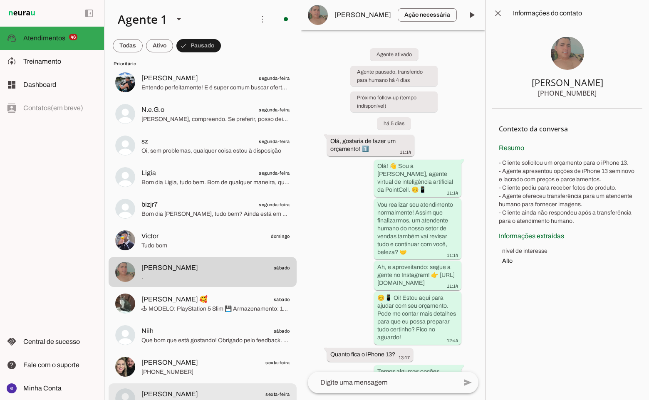
scroll to position [874, 0]
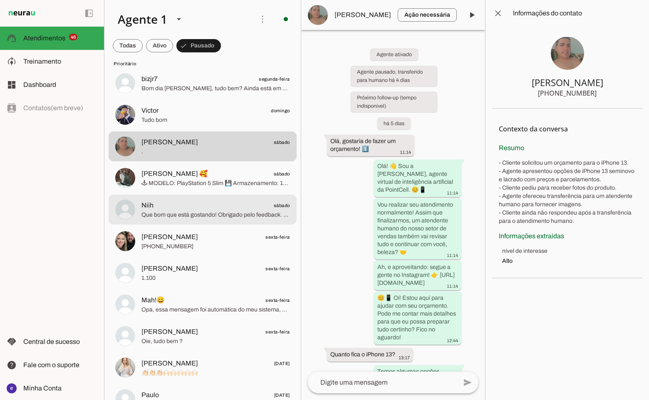
click at [195, 210] on span "Niih sábado" at bounding box center [216, 206] width 149 height 10
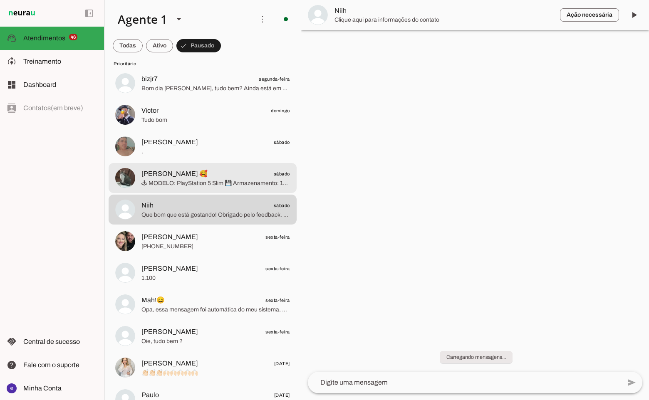
click at [200, 193] on lit-virtualizer "𝕬𝖌𝖆𝖙𝖍𝖆 terça-feira [GEOGRAPHIC_DATA] 🍃🌪️🌊Fabrício [PERSON_NAME]🍬⚓📿 terça-feira …" at bounding box center [202, 84] width 196 height 1740
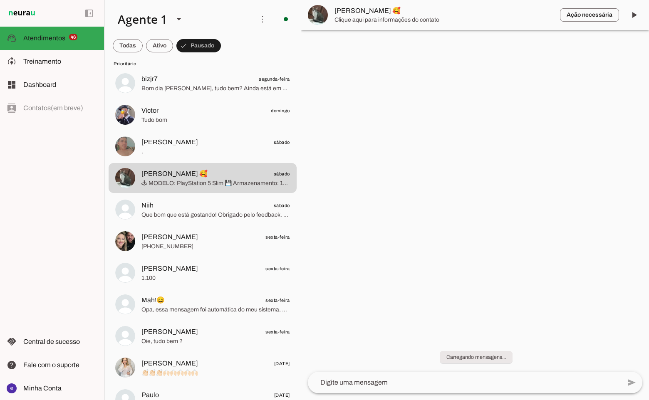
click at [409, 218] on div at bounding box center [475, 200] width 348 height 400
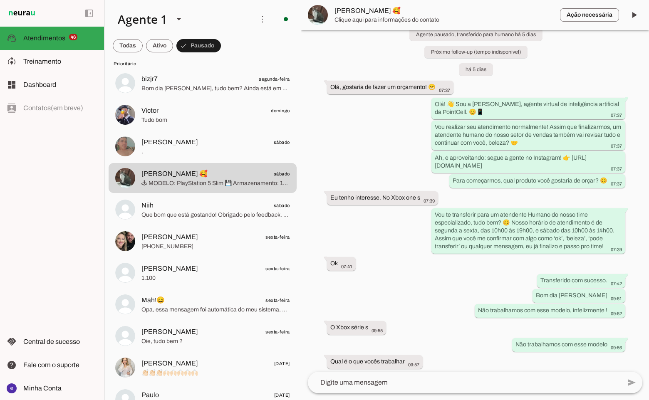
scroll to position [151, 0]
